Goal: Obtain resource: Obtain resource

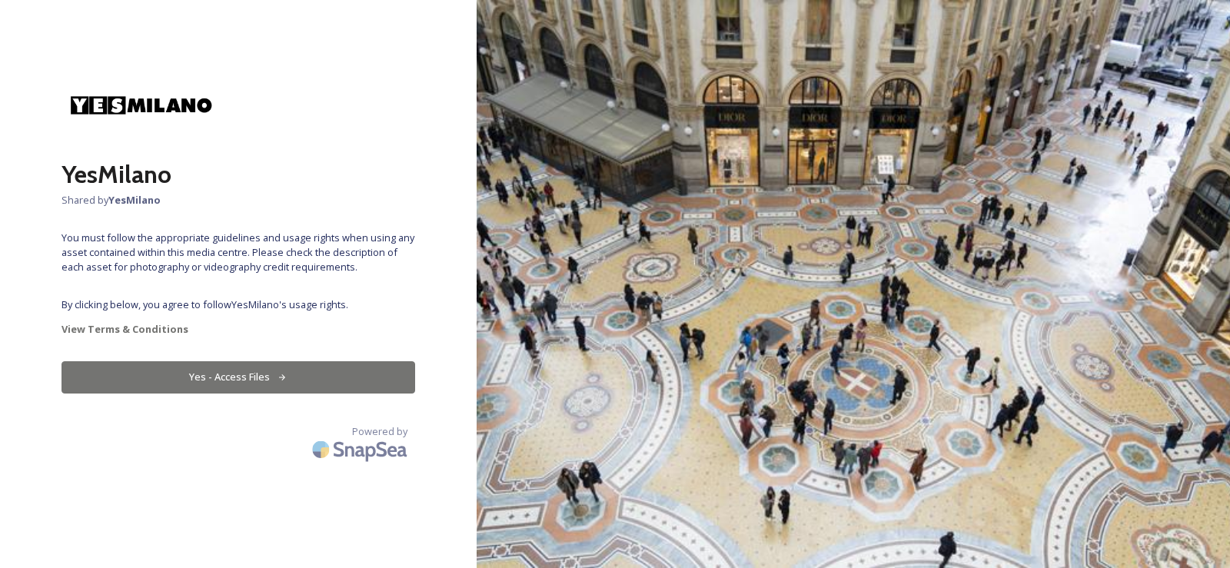
click at [224, 376] on button "Yes - Access Files" at bounding box center [238, 377] width 354 height 32
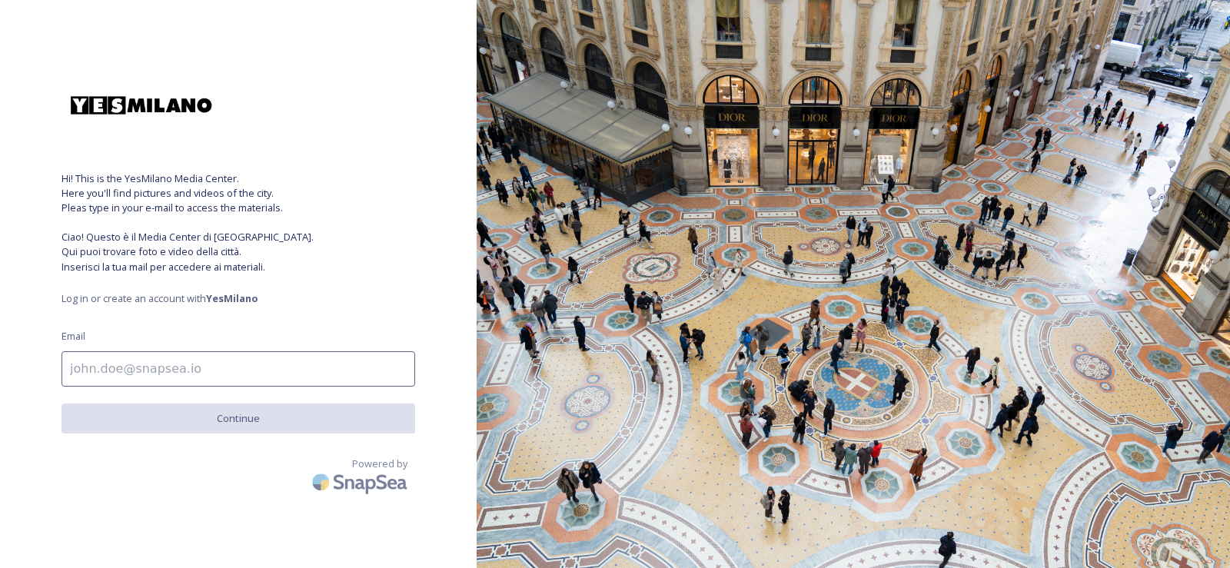
click at [224, 376] on input at bounding box center [238, 368] width 354 height 35
type input "[PERSON_NAME][EMAIL_ADDRESS][DOMAIN_NAME]"
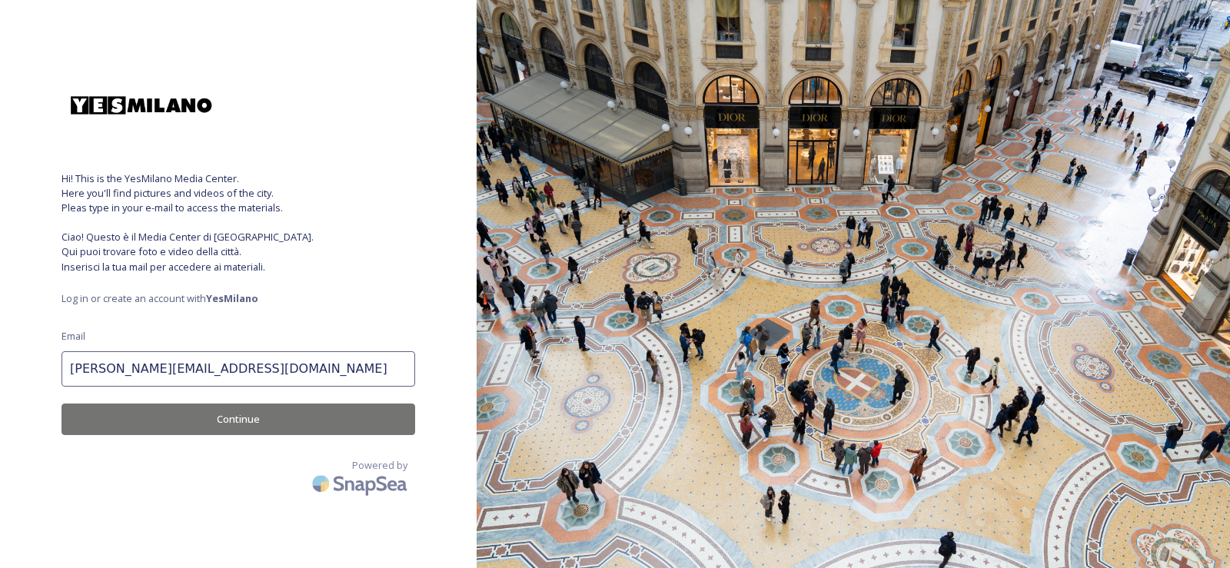
click at [218, 423] on button "Continue" at bounding box center [238, 419] width 354 height 32
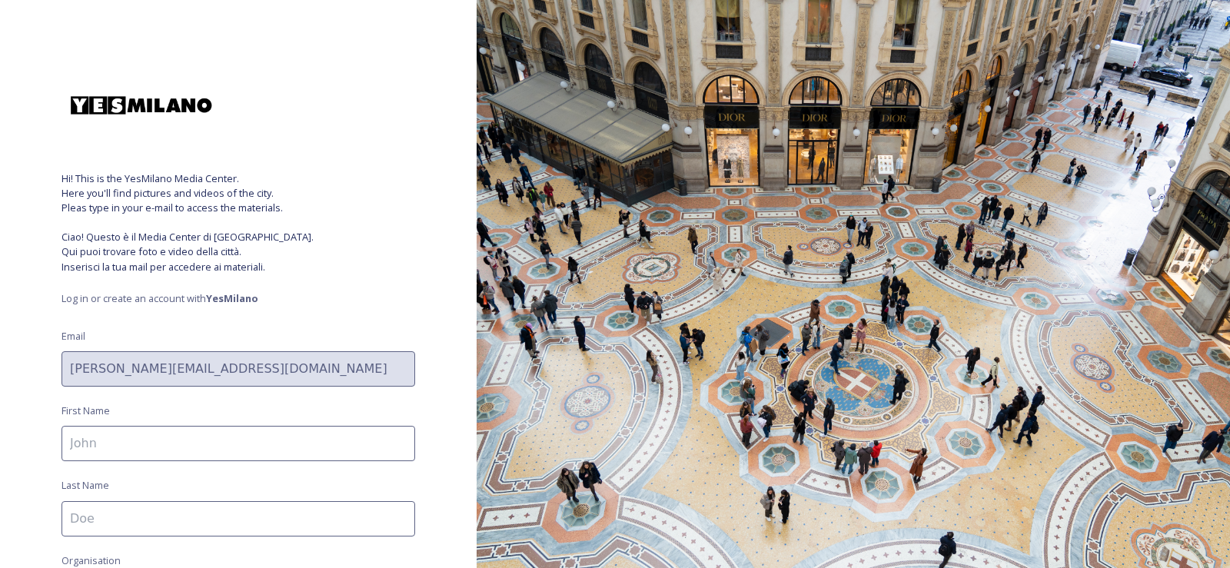
click at [211, 453] on input at bounding box center [238, 443] width 354 height 35
type input "[PERSON_NAME]"
type input "Fedrigo"
type input "RAI"
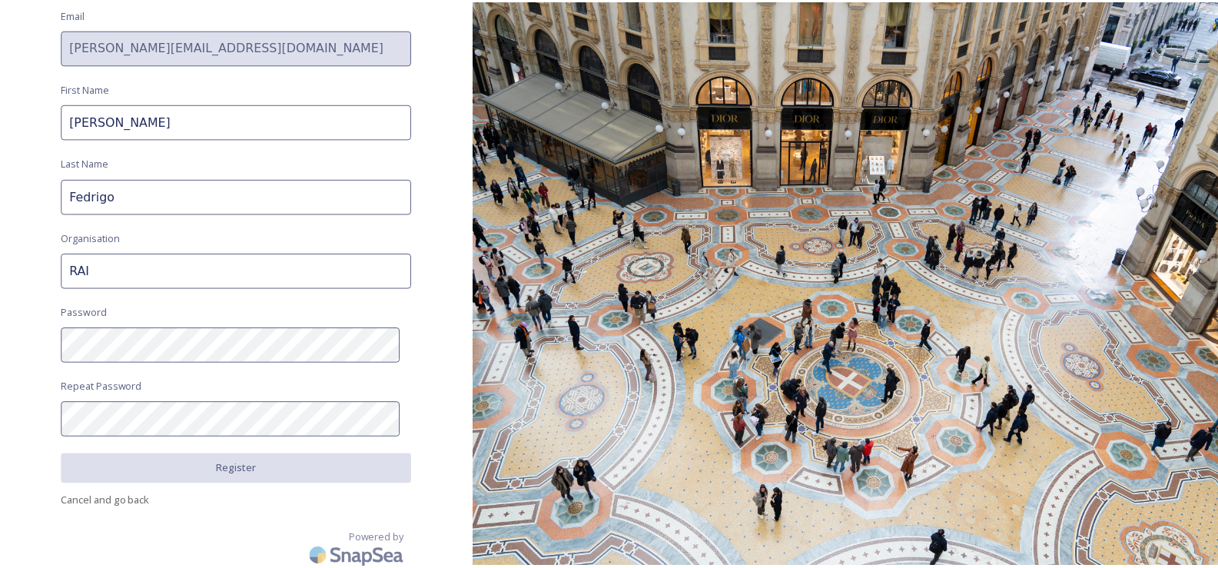
scroll to position [330, 0]
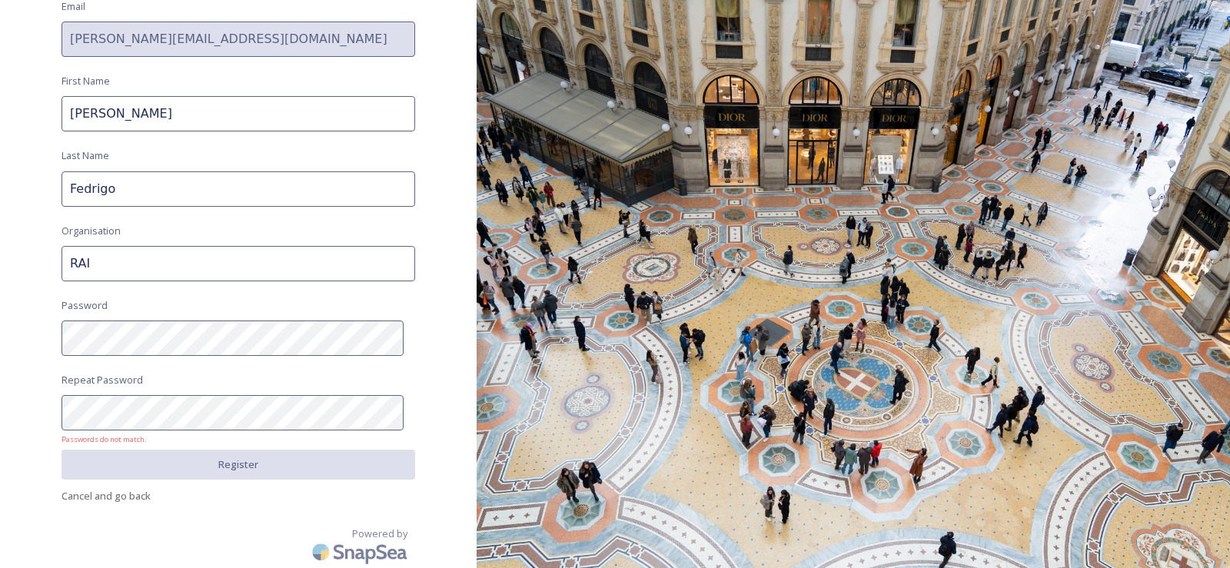
click at [0, 414] on div "Hi! This is the YesMilano Media Center. Here you'll find pictures and videos of…" at bounding box center [238, 284] width 477 height 568
click at [0, 338] on div "Hi! This is the YesMilano Media Center. Here you'll find pictures and videos of…" at bounding box center [238, 284] width 477 height 568
click at [0, 473] on div "Hi! This is the YesMilano Media Center. Here you'll find pictures and videos of…" at bounding box center [238, 284] width 477 height 568
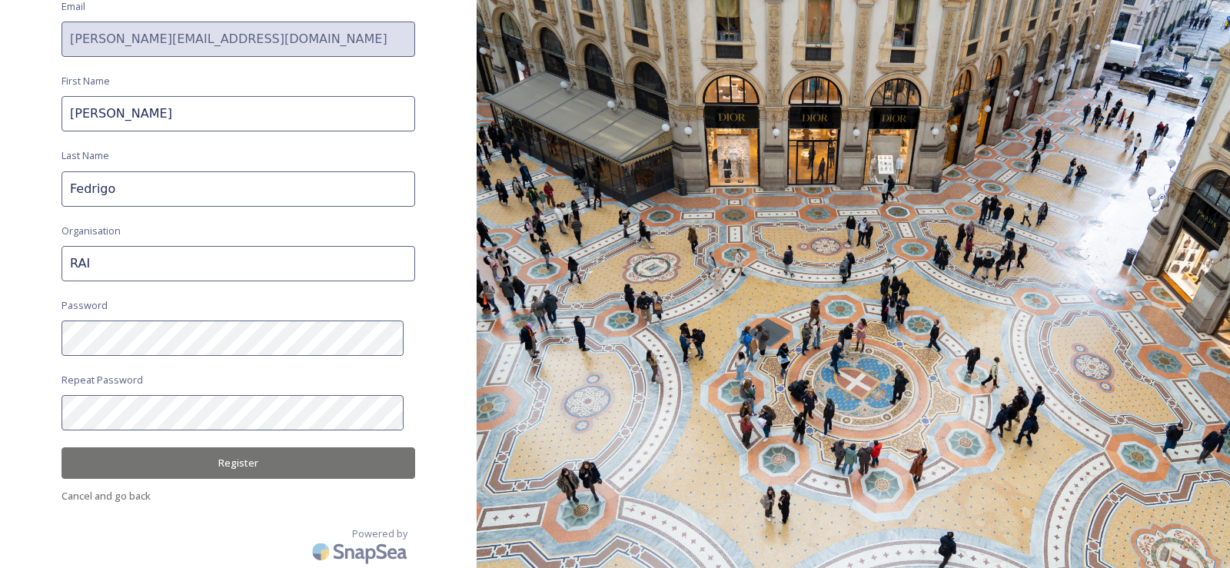
click at [158, 443] on div "Hi! This is the YesMilano Media Center. Here you'll find pictures and videos of…" at bounding box center [238, 284] width 477 height 568
click at [159, 453] on button "Register" at bounding box center [238, 463] width 354 height 32
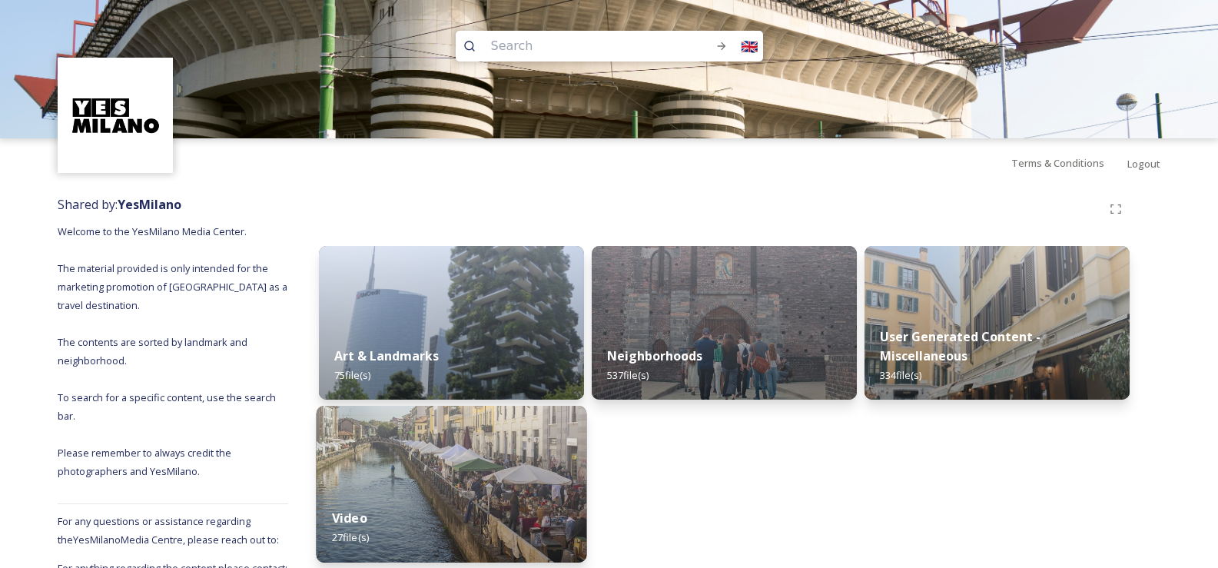
click at [458, 510] on div "Video 27 file(s)" at bounding box center [452, 528] width 271 height 70
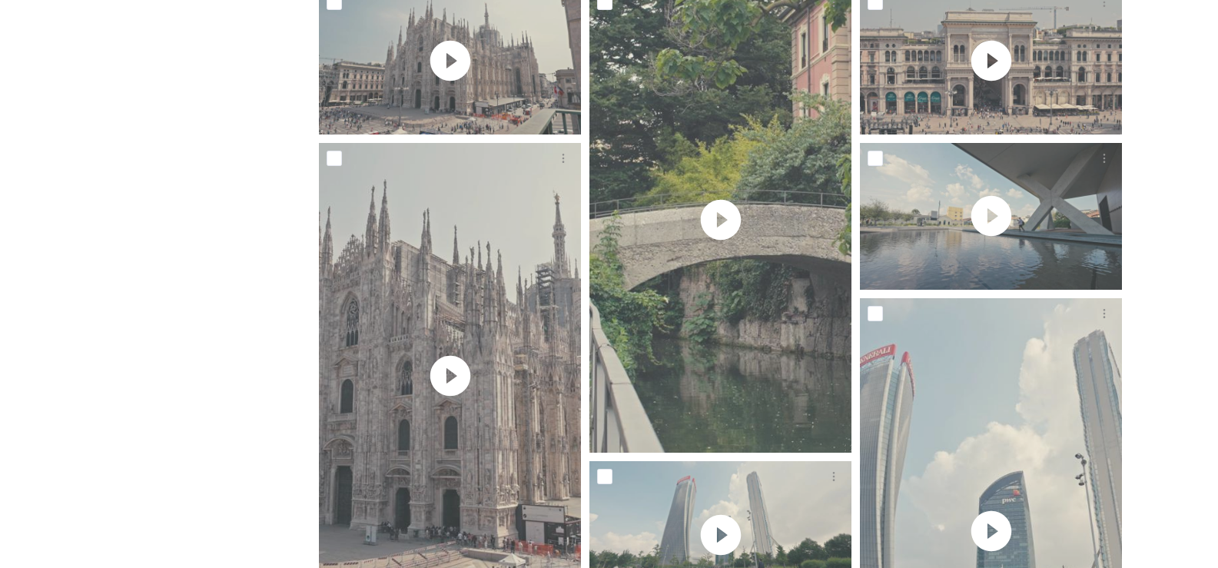
scroll to position [85, 0]
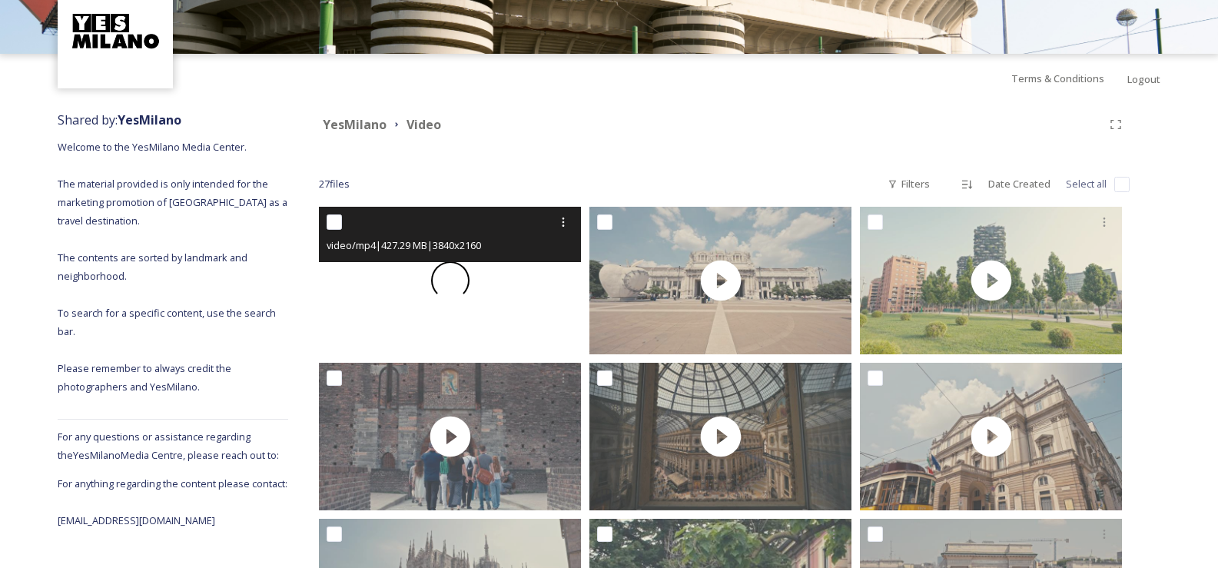
click at [439, 275] on span at bounding box center [450, 280] width 43 height 43
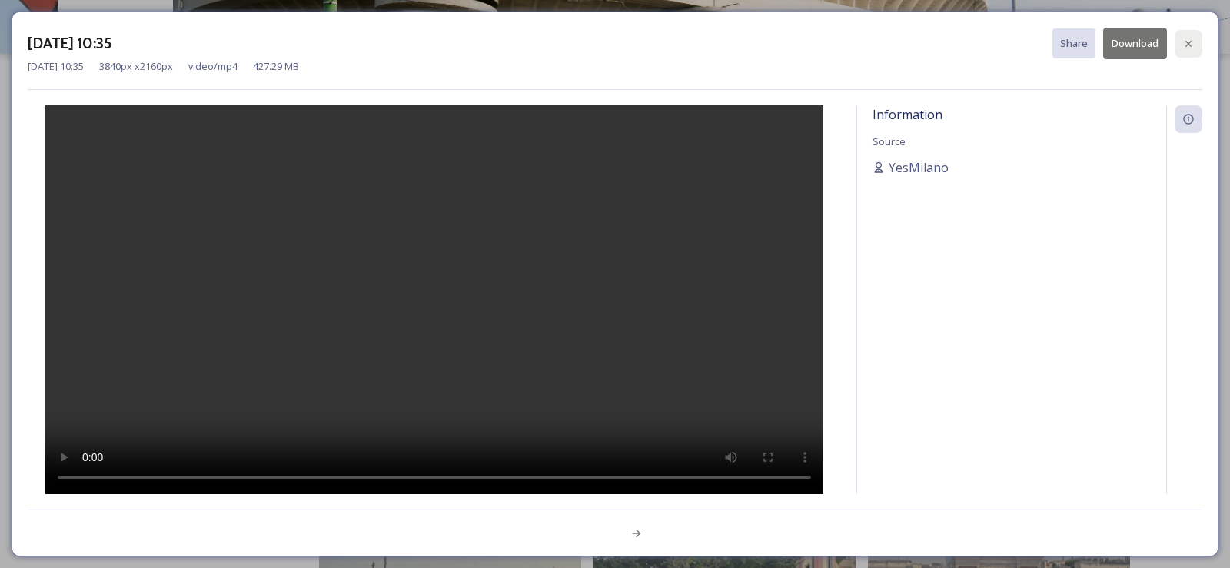
click at [1179, 41] on div at bounding box center [1188, 44] width 28 height 28
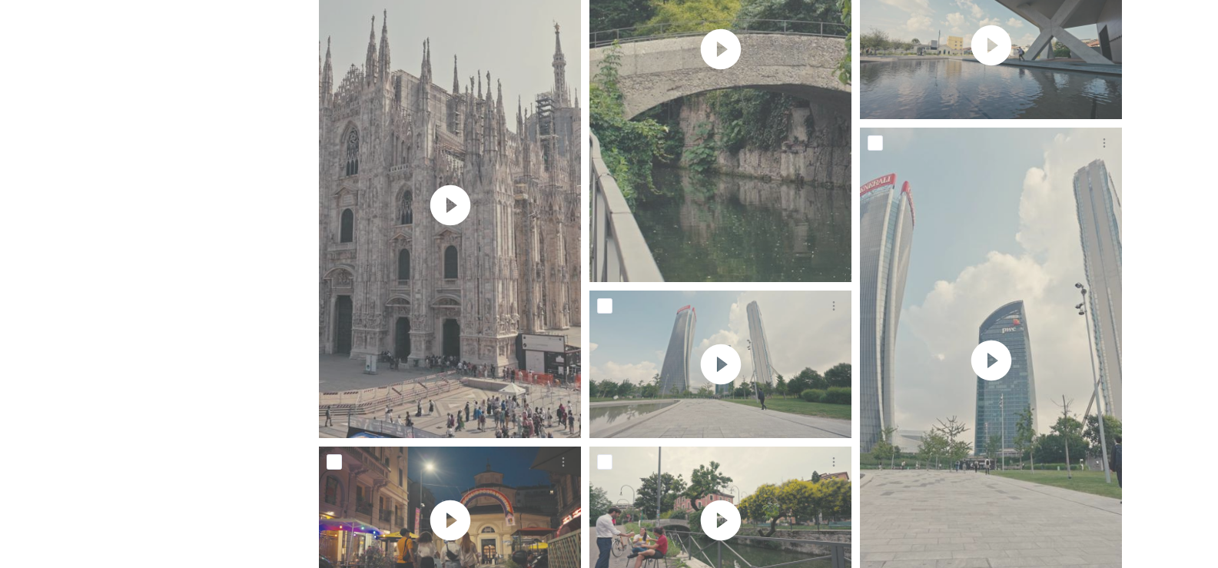
scroll to position [795, 0]
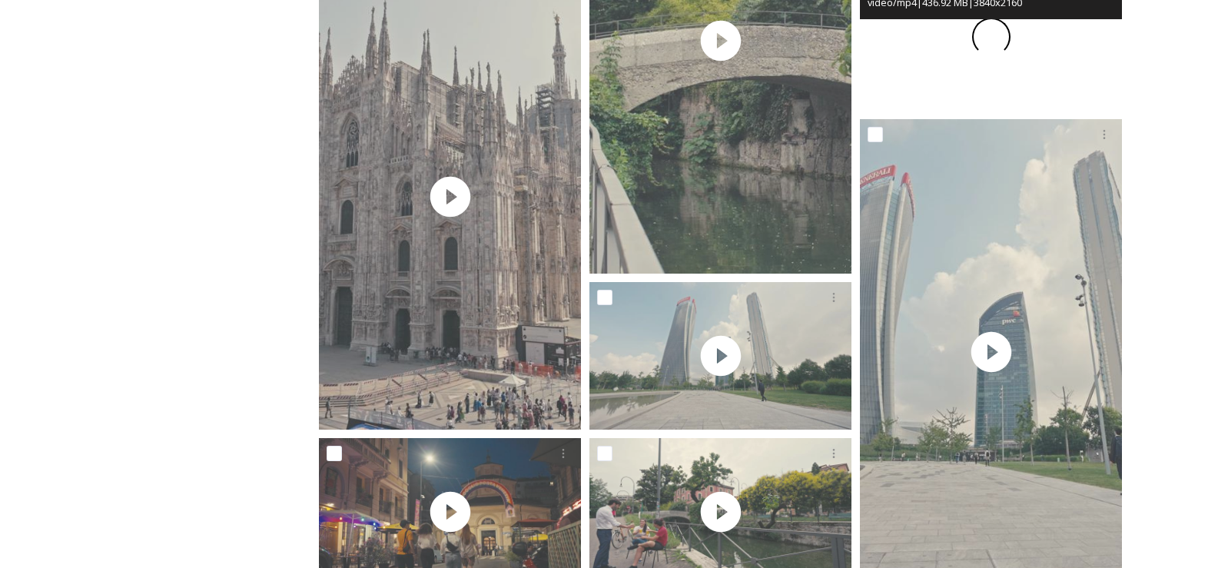
click at [991, 25] on span at bounding box center [991, 37] width 47 height 47
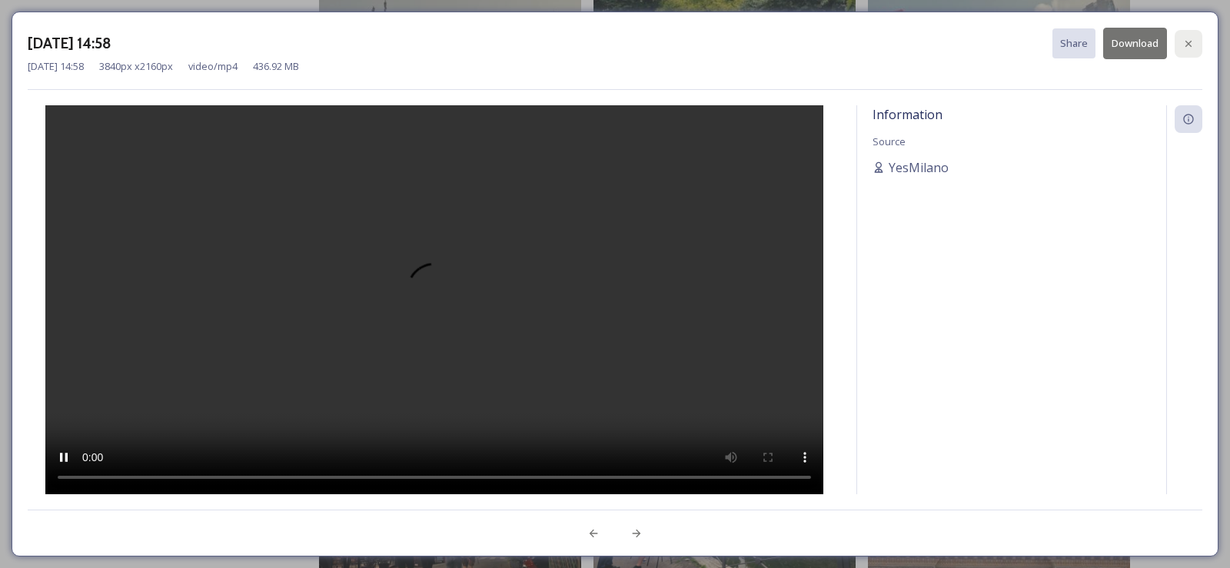
click at [1193, 42] on icon at bounding box center [1188, 44] width 12 height 12
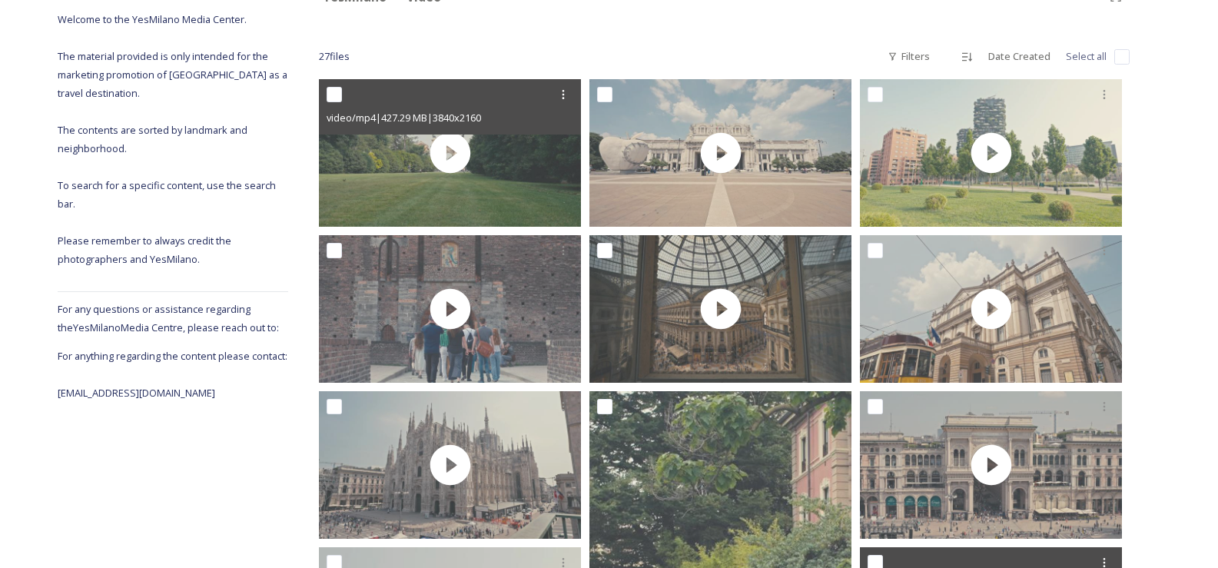
scroll to position [0, 0]
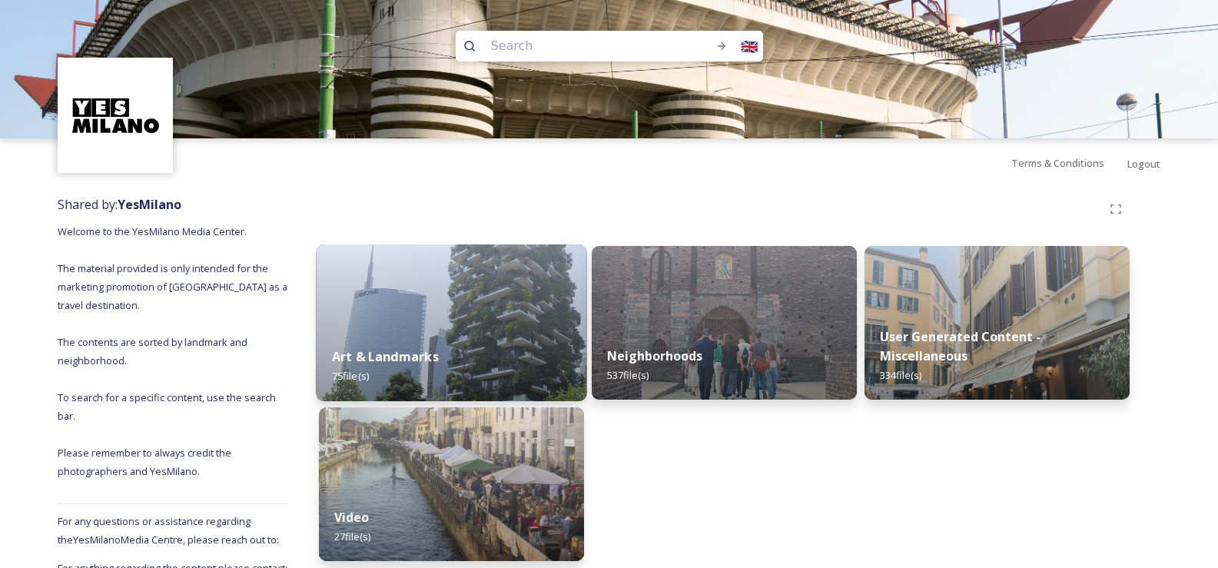
click at [473, 322] on img at bounding box center [452, 322] width 271 height 157
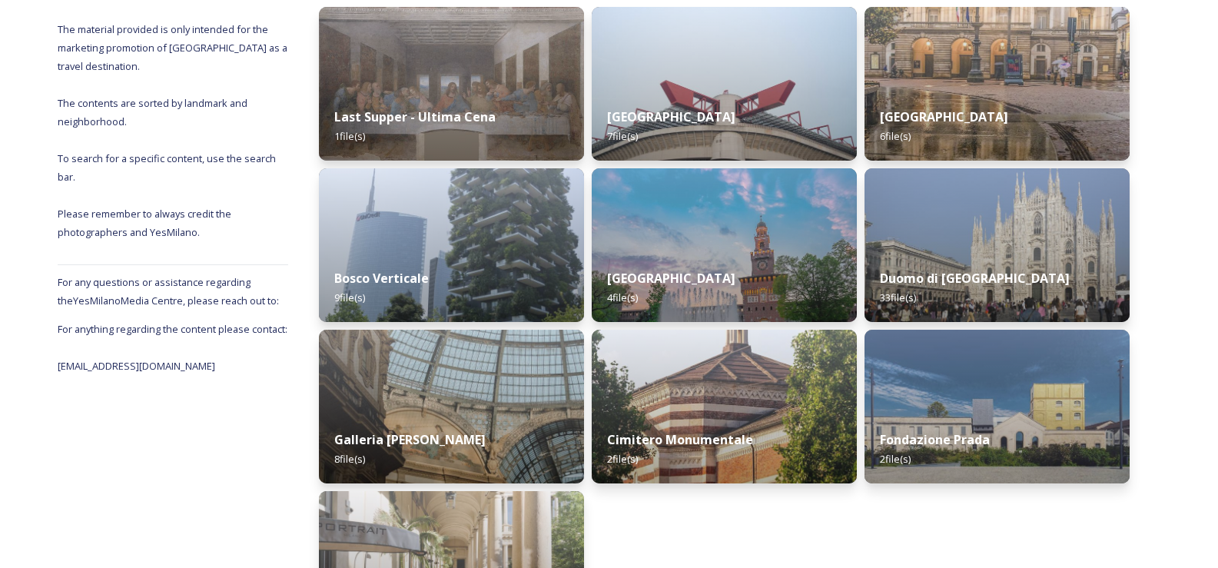
scroll to position [211, 0]
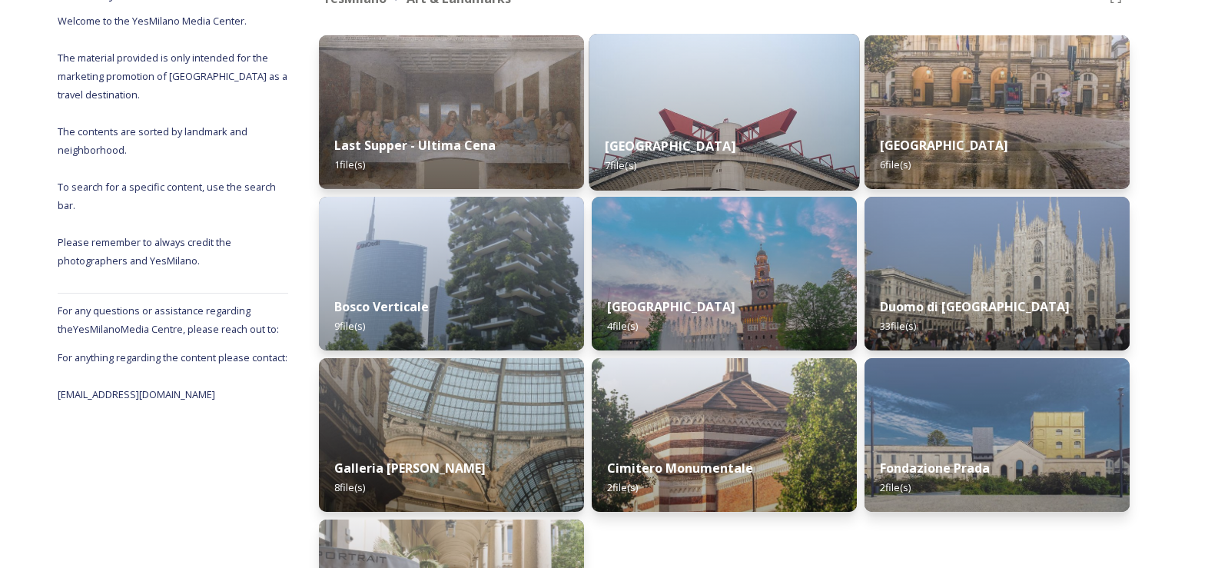
click at [625, 154] on strong "[GEOGRAPHIC_DATA]" at bounding box center [670, 146] width 131 height 17
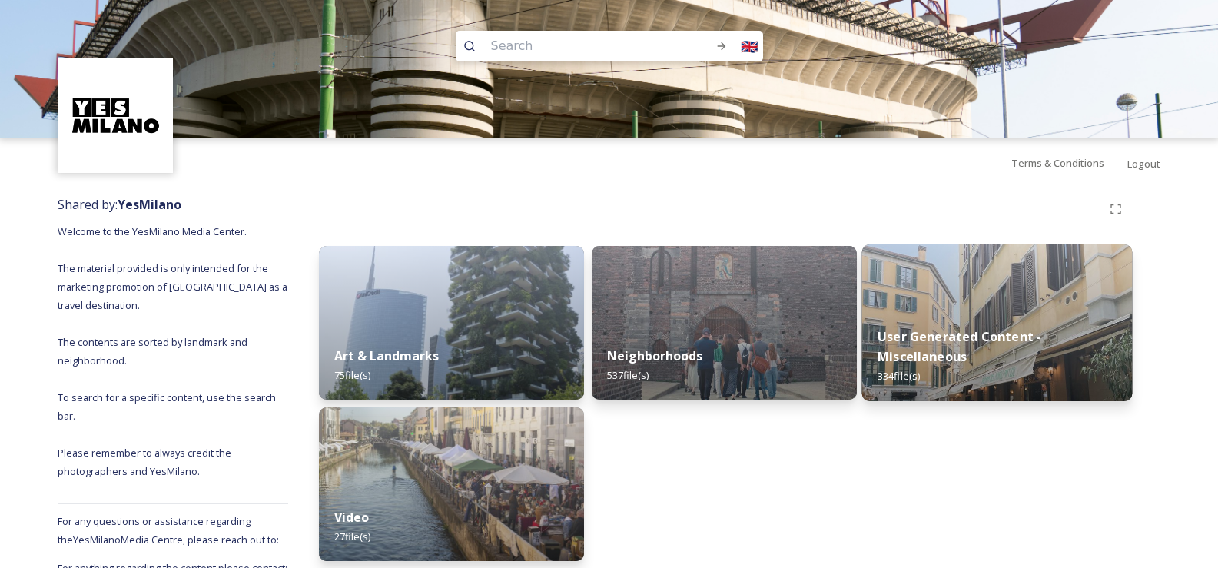
click at [928, 292] on img at bounding box center [997, 322] width 271 height 157
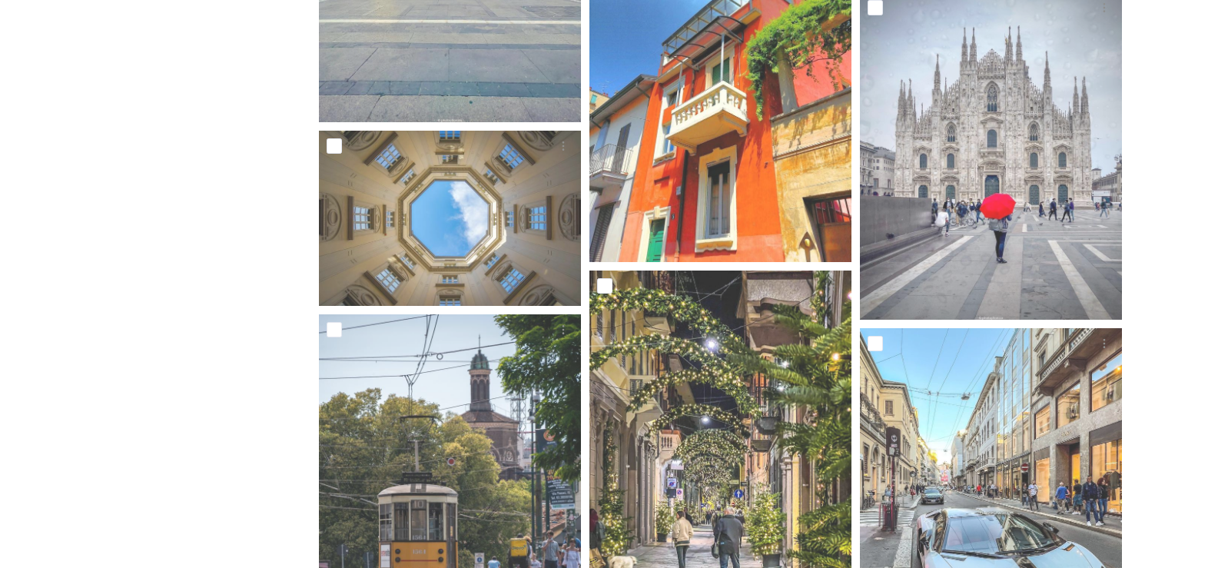
scroll to position [13108, 0]
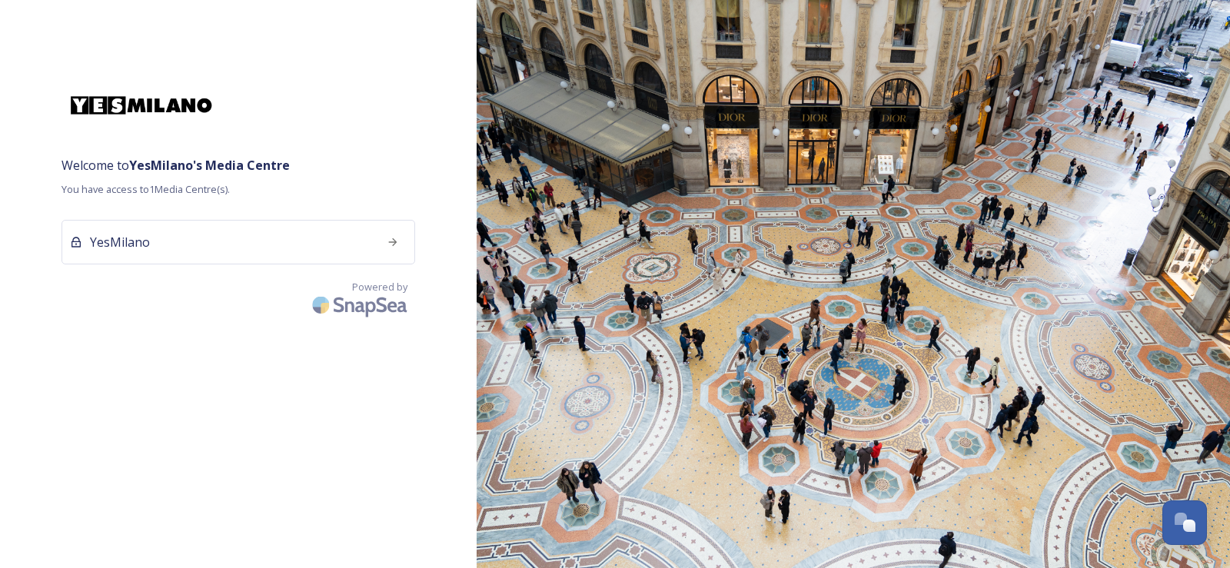
click at [937, 101] on img at bounding box center [853, 284] width 753 height 568
click at [936, 101] on img at bounding box center [853, 284] width 753 height 568
